Goal: Task Accomplishment & Management: Use online tool/utility

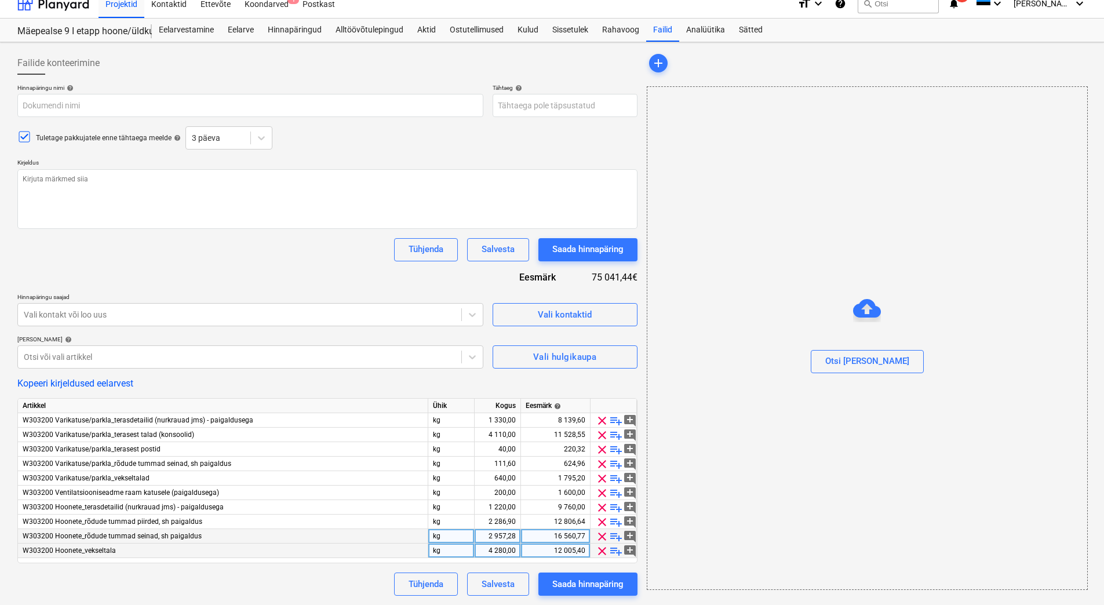
scroll to position [11, 0]
click at [598, 437] on span "clear" at bounding box center [602, 435] width 14 height 14
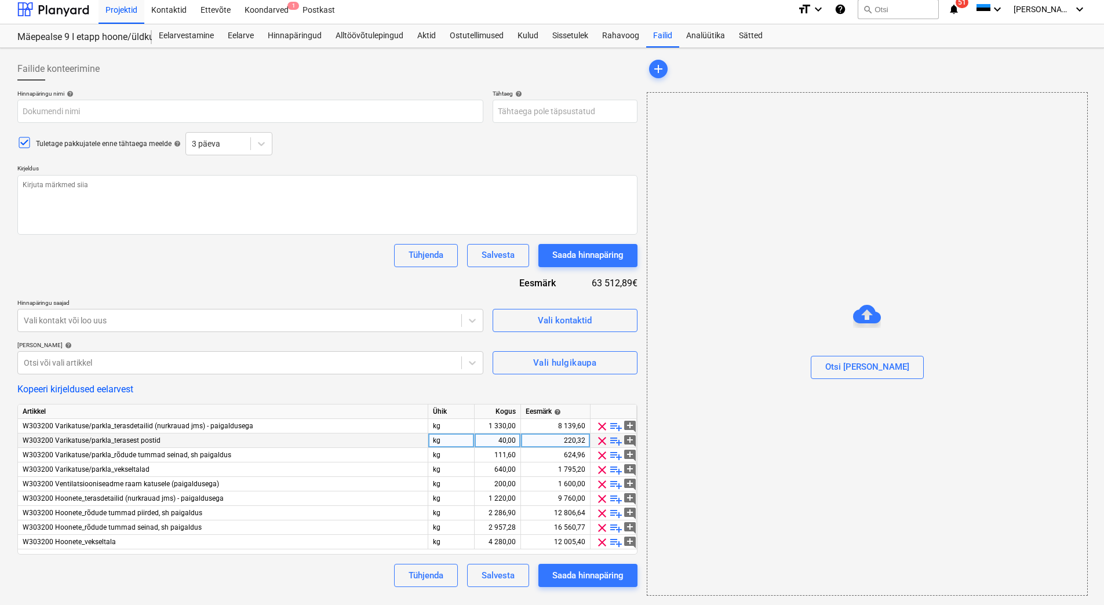
scroll to position [5, 0]
type textarea "x"
click at [139, 114] on input "text" at bounding box center [250, 111] width 466 height 23
type input "H"
type textarea "x"
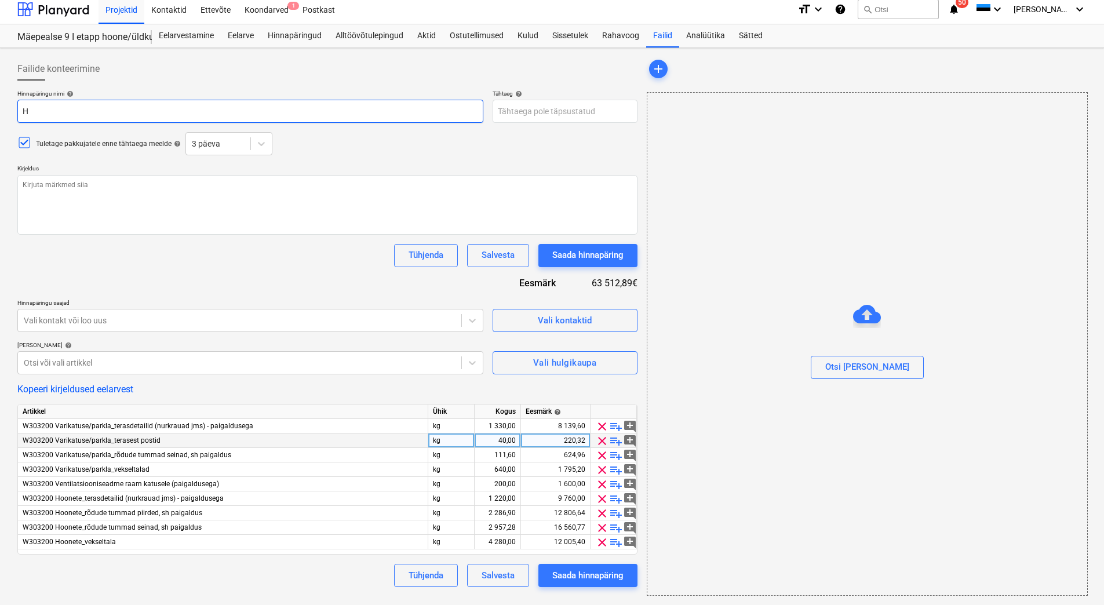
type input "Hi"
type textarea "x"
type input "Hin"
type textarea "x"
type input "[PERSON_NAME]"
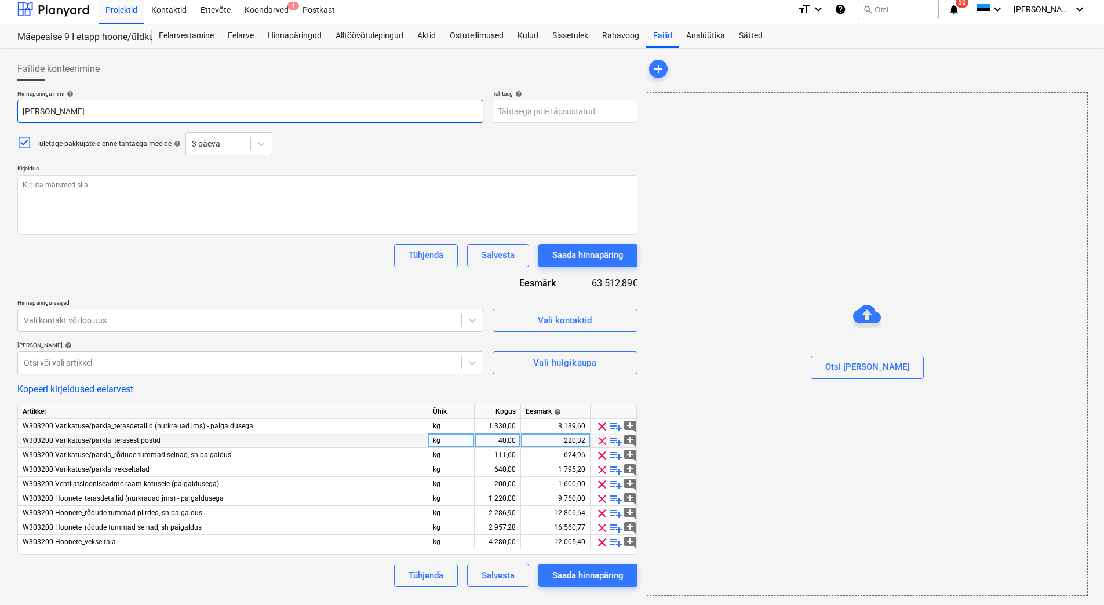
type textarea "x"
type input "Hinna"
type textarea "x"
type input "Hinnap"
type textarea "x"
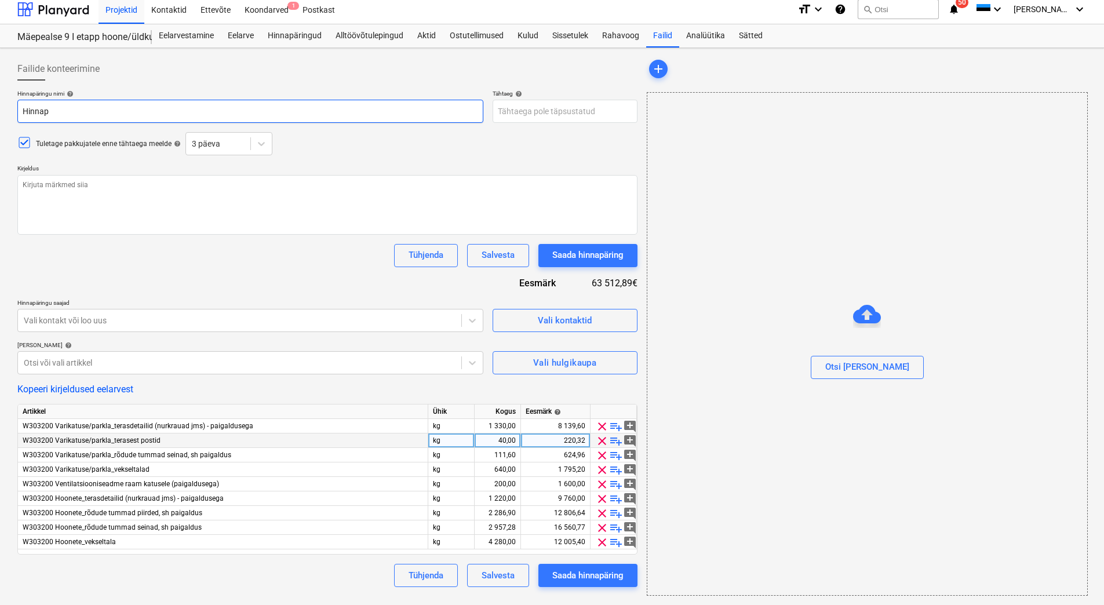
type input "Hinnapä"
type textarea "x"
type input "Hinnapär"
type textarea "x"
type input "Hinnapäri"
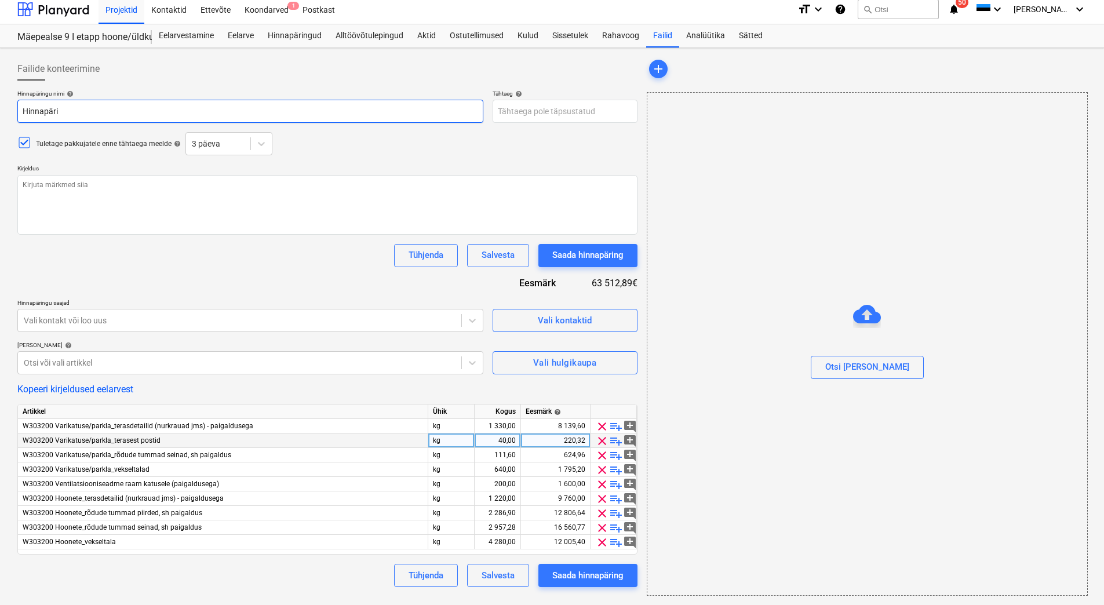
type textarea "x"
type input "Hinnapärin"
type textarea "x"
type input "Hinnapäring"
type textarea "x"
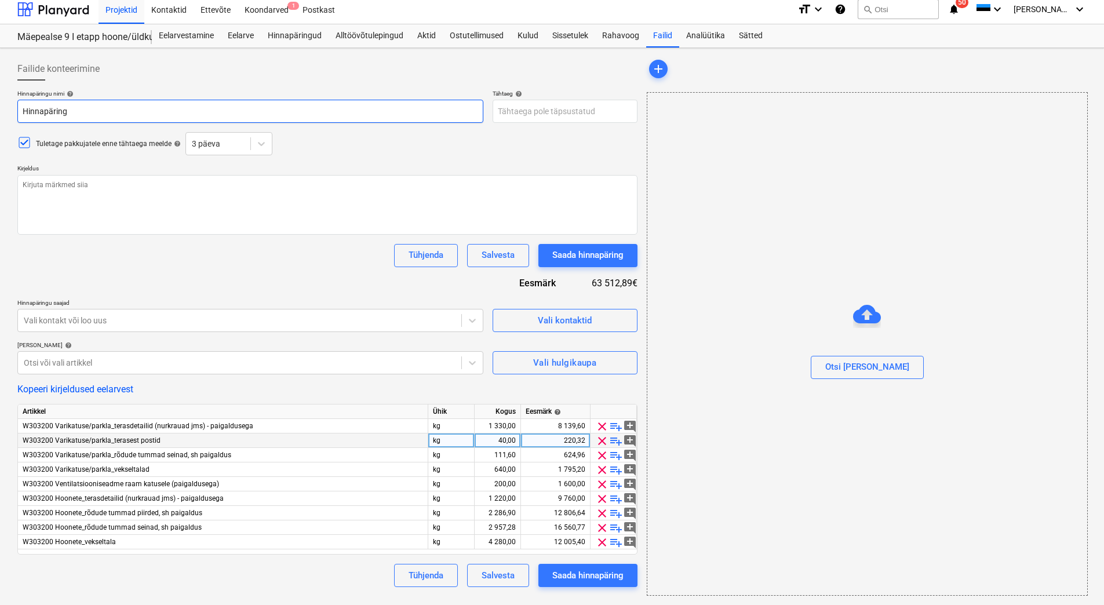
type input "Hinnapäring"
type textarea "x"
type input "Hinnapäring M"
type textarea "x"
type input "Hinnapäring Mä"
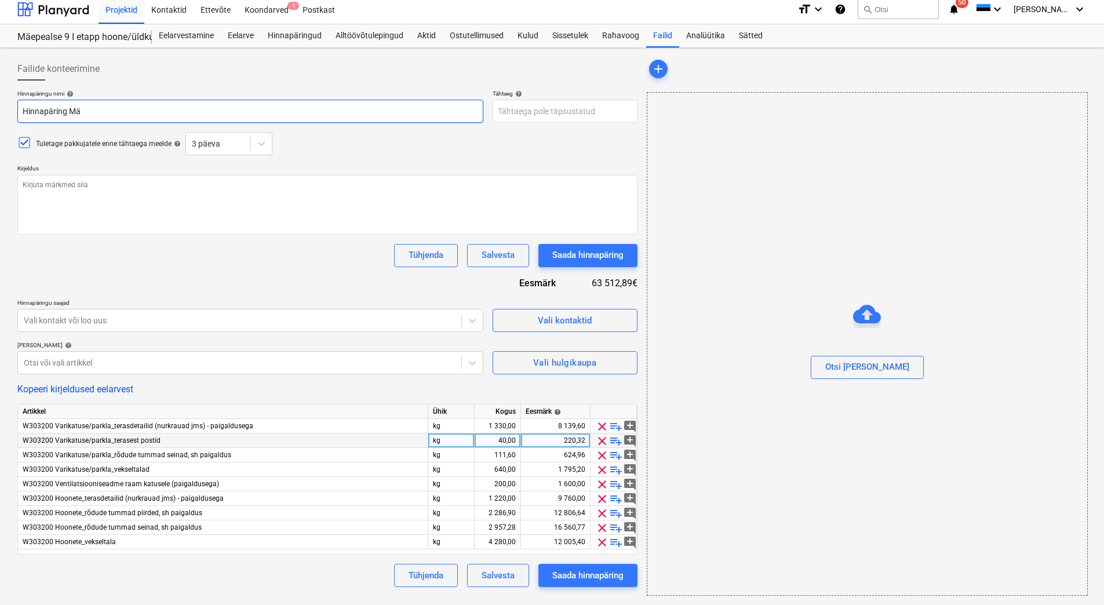
type textarea "x"
type input "Hinnapäring Mäe"
type textarea "x"
type input "Hinnapäring Mäep"
type textarea "x"
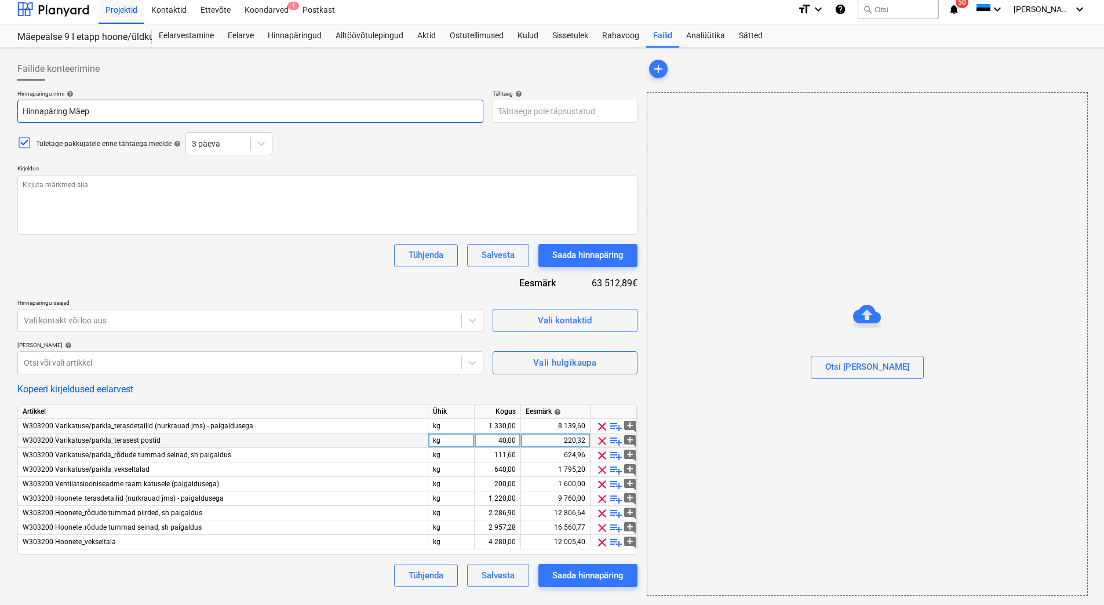
type input "Hinnapäring Mäepe"
type textarea "x"
type input "Hinnapäring Mäepea"
type textarea "x"
type input "Hinnapäring Mäepeal"
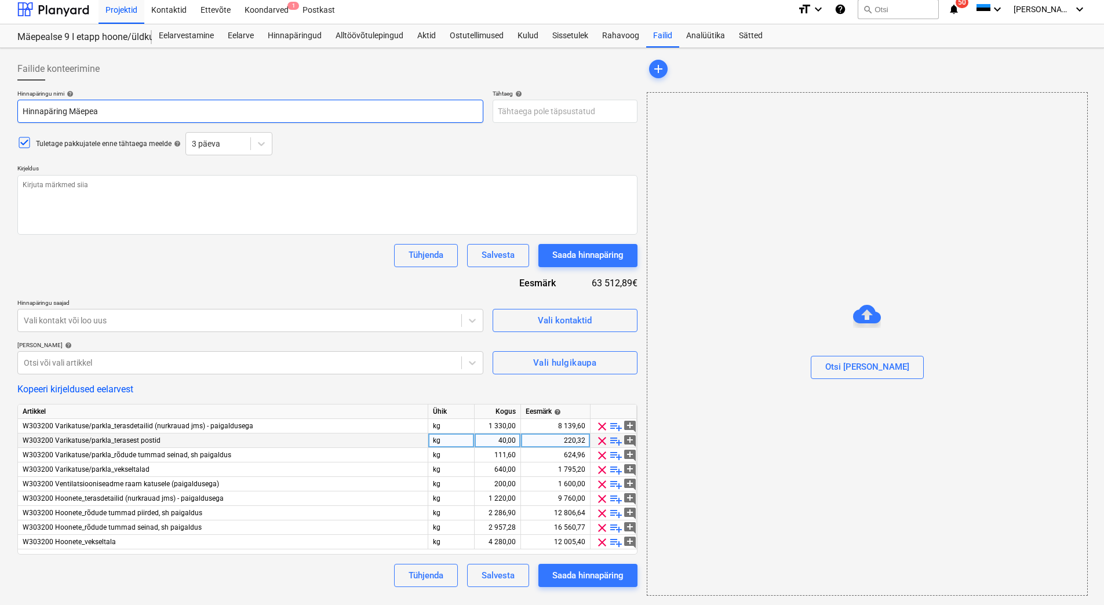
type textarea "x"
type input "Hinnapäring Mäepeals"
type textarea "x"
type input "Hinnapäring Mäepealse"
type textarea "x"
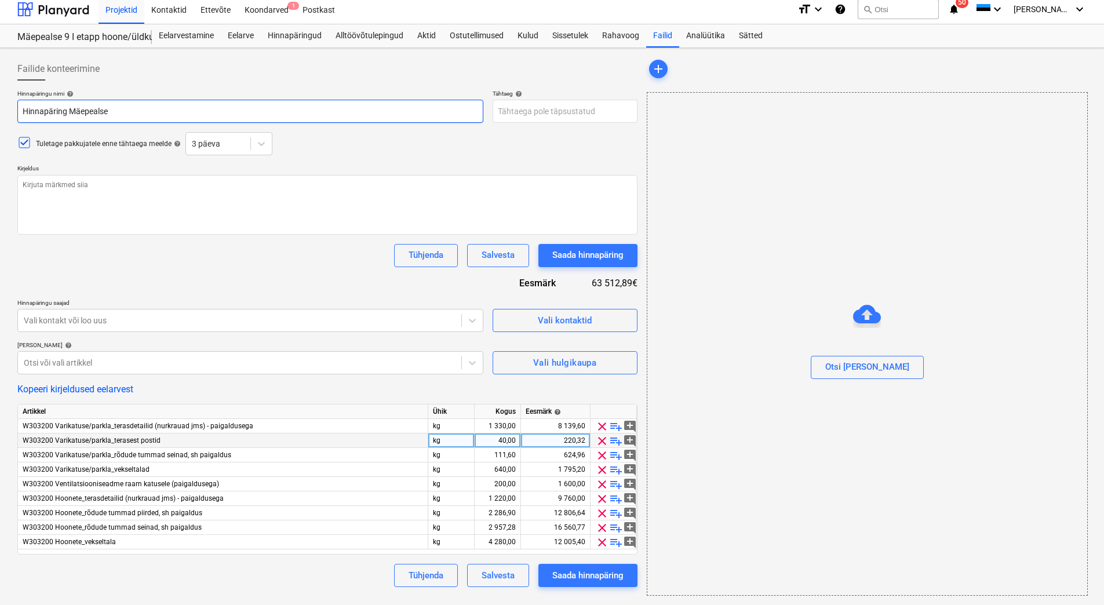
type input "Hinnapäring Mäepealse )"
type textarea "x"
type input "Hinnapäring Mäepealse"
type textarea "x"
type input "Hinnapäring Mäepealse 9"
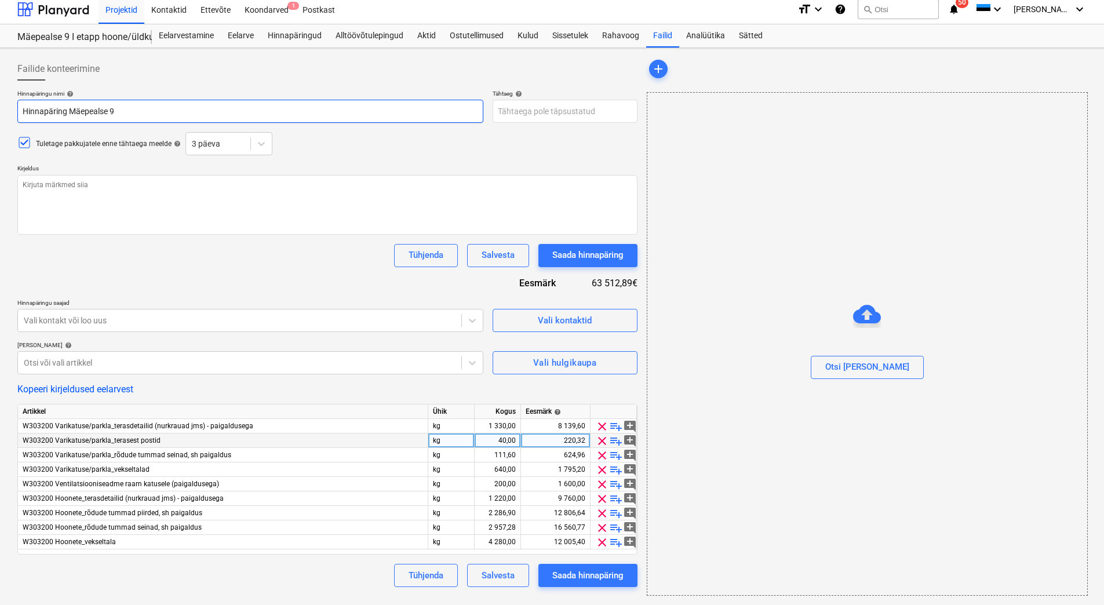
type textarea "x"
type input "Hinnapäring Mäepealse 9"
type textarea "x"
type input "Hinnapäring Mäepealse 9 te"
type textarea "x"
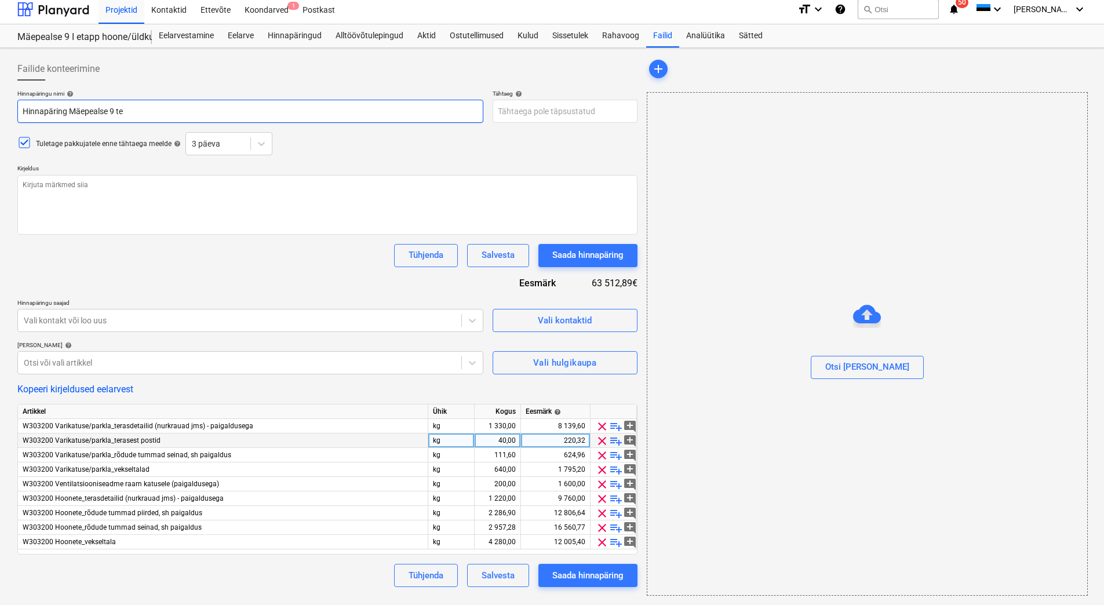
type input "Hinnapäring Mäepealse 9 ter"
type textarea "x"
type input "Hinnapäring Mäepealse 9 tera"
type textarea "x"
type input "Hinnapäring Mäepealse 9 teras"
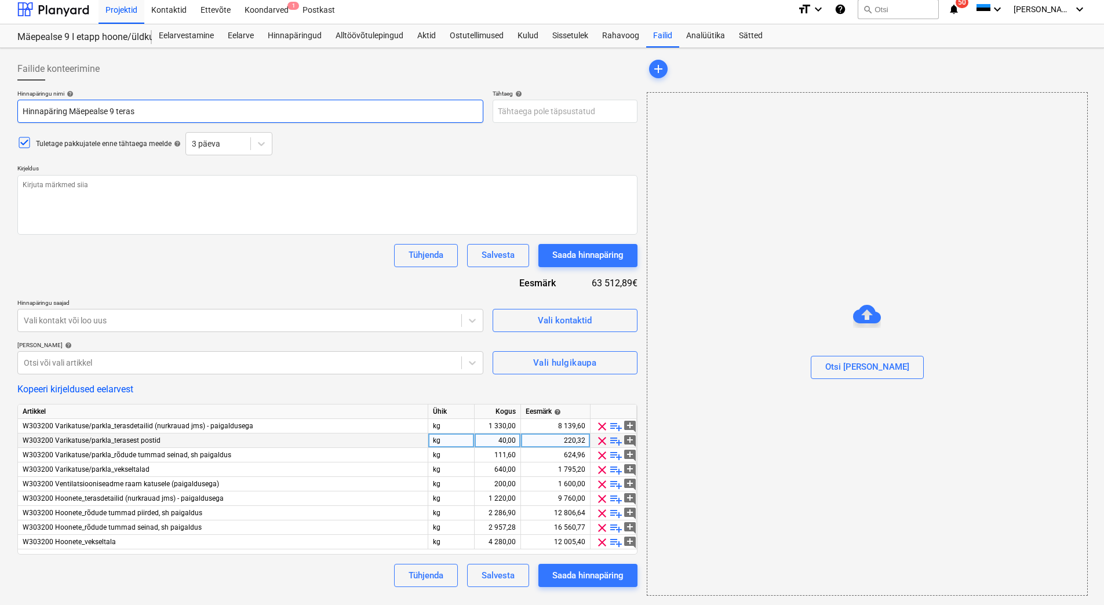
type textarea "x"
type input "Hinnapäring Mäepealse 9 terase"
type textarea "x"
type input "Hinnapäring Mäepealse 9 terasele"
click at [508, 575] on div "Salvesta" at bounding box center [498, 575] width 33 height 15
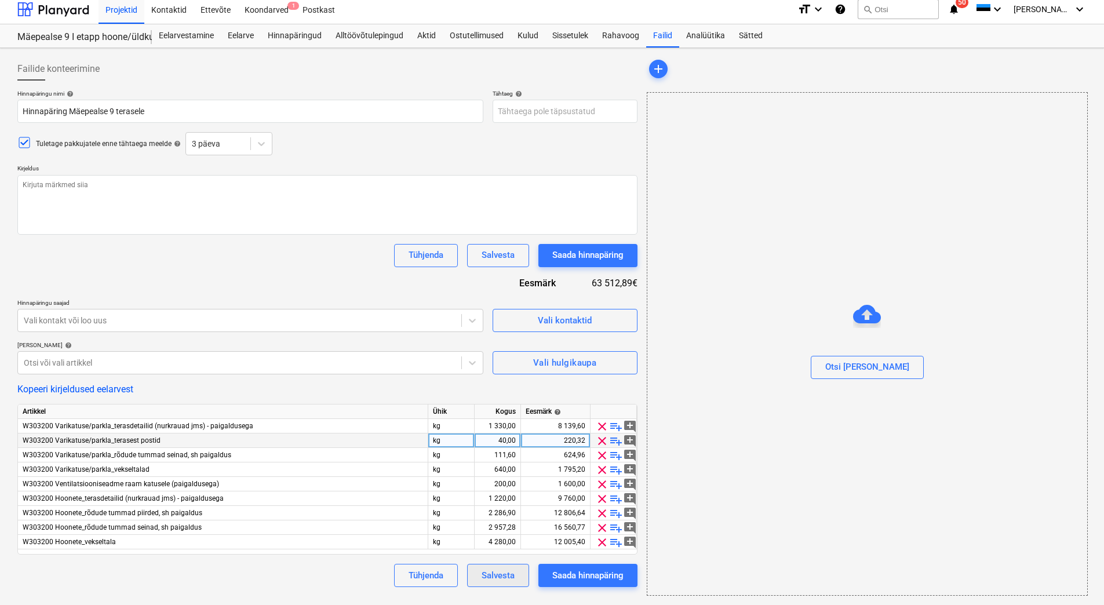
type textarea "x"
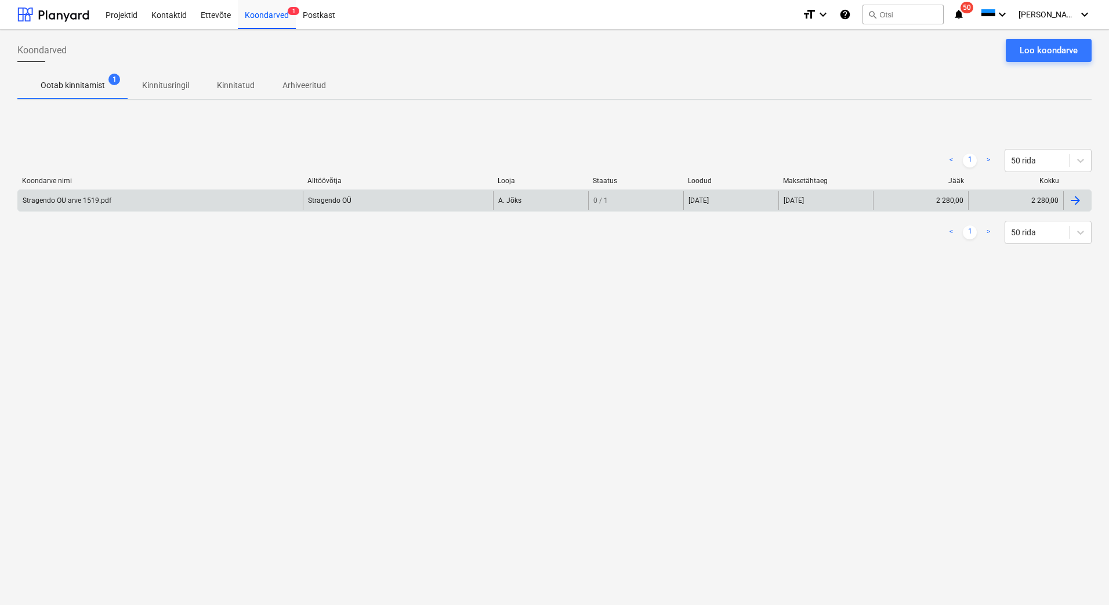
click at [59, 202] on div "Stragendo OU arve 1519.pdf" at bounding box center [67, 201] width 89 height 8
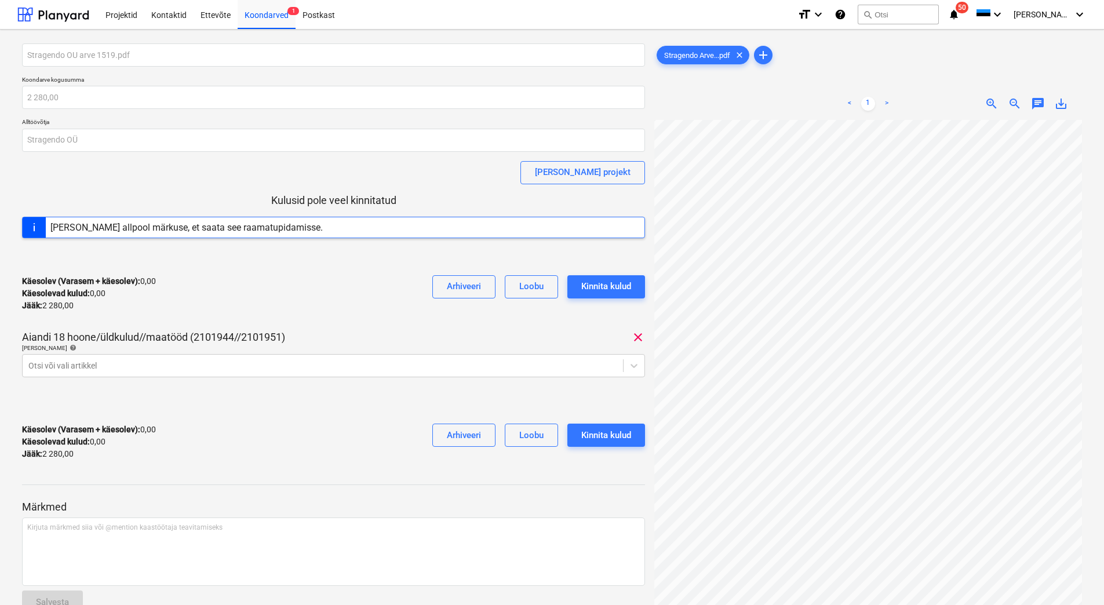
scroll to position [0, 53]
